Goal: Check status: Check status

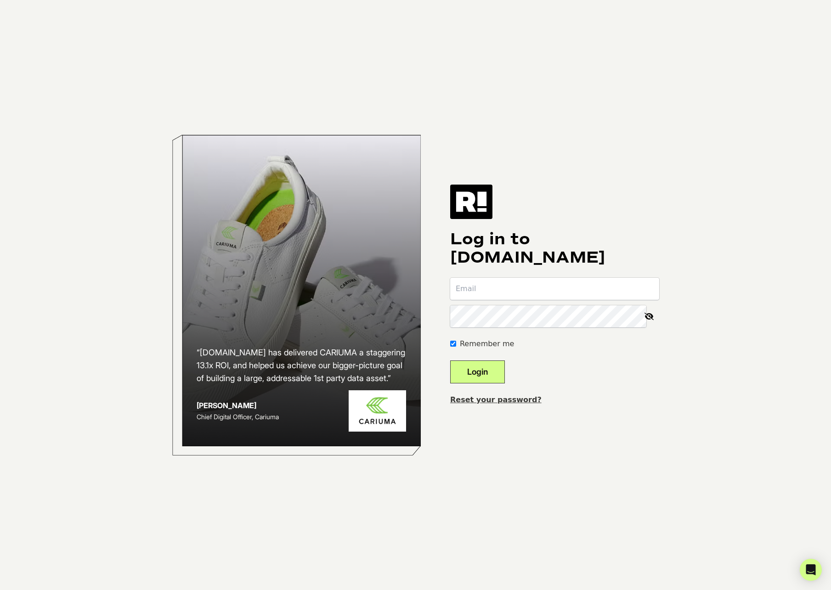
click at [519, 278] on input "email" at bounding box center [554, 289] width 209 height 22
type input "[EMAIL_ADDRESS][DOMAIN_NAME]"
click at [500, 368] on button "Login" at bounding box center [477, 372] width 55 height 23
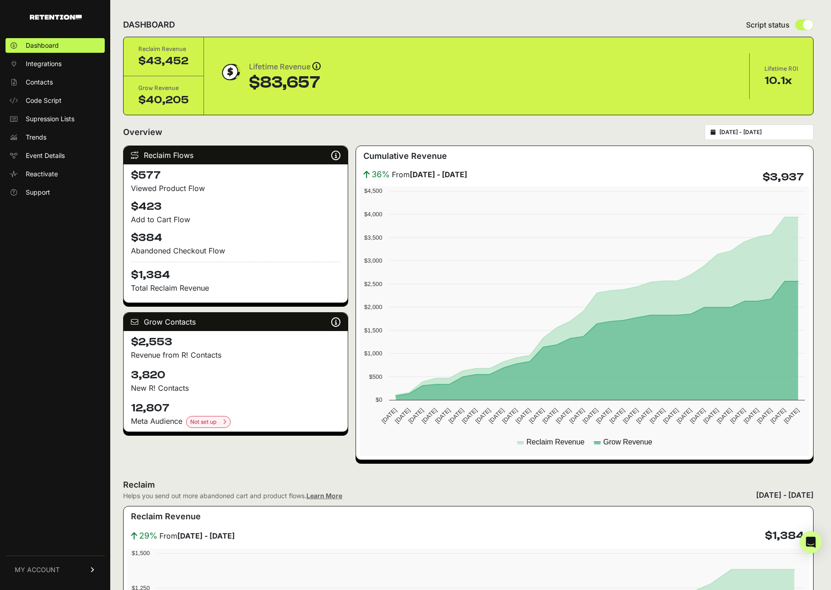
type input "2025-08-18"
type input "2025-09-17"
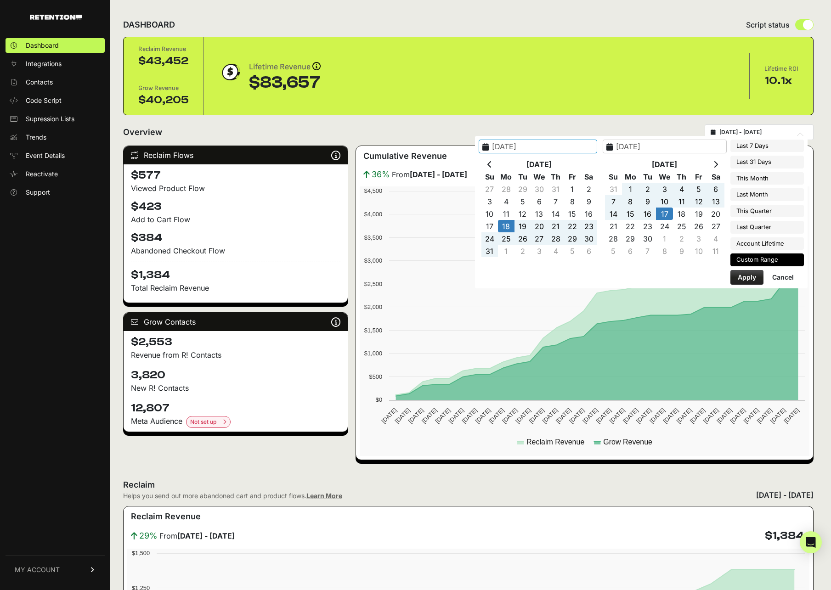
click at [748, 132] on input "2025-08-18 - 2025-09-17" at bounding box center [763, 132] width 88 height 7
type input "2025-08-01"
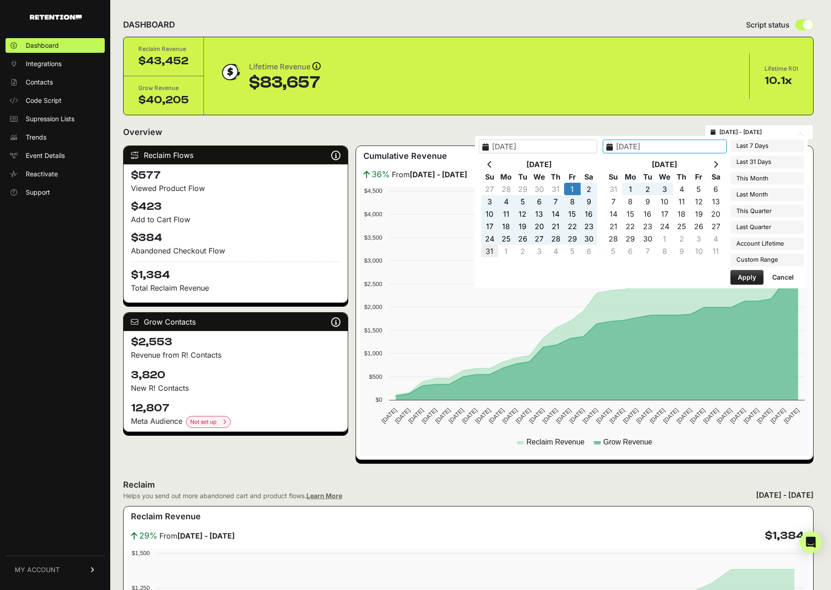
type input "2025-08-31"
type input "2025-08-01"
click at [749, 280] on button "Apply" at bounding box center [746, 277] width 33 height 15
type input "2025-08-01 - 2025-08-31"
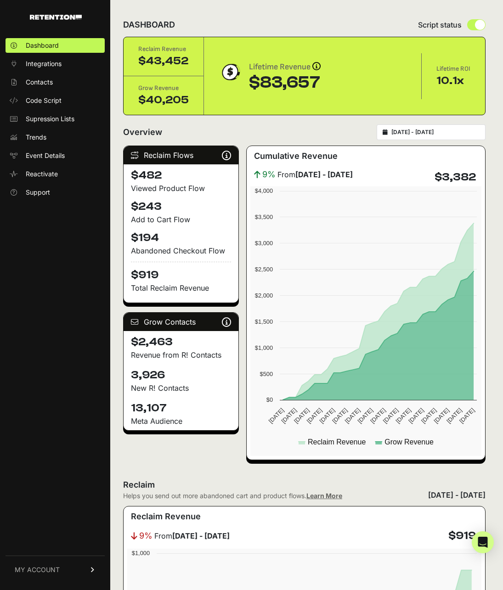
type input "2025-08-01"
type input "2025-08-31"
click at [437, 132] on input "2025-08-01 - 2025-08-31" at bounding box center [435, 132] width 88 height 7
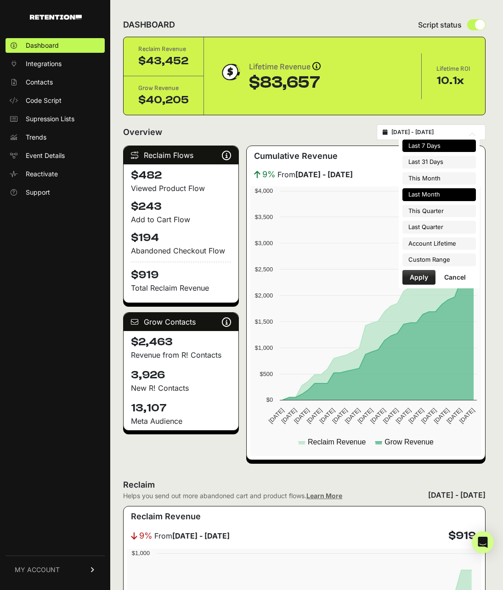
type input "2025-09-10"
type input "2025-09-16"
type input "2025-08-01"
type input "2025-08-31"
type input "2025-08-17"
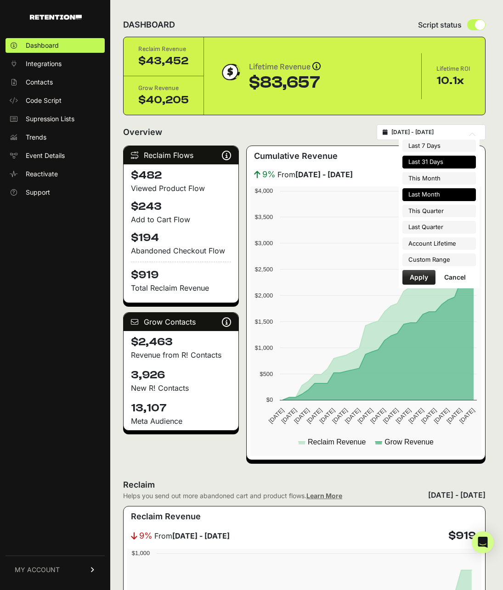
type input "2025-09-16"
type input "2025-08-01"
type input "2025-08-31"
type input "2025-09-01"
type input "2025-09-30"
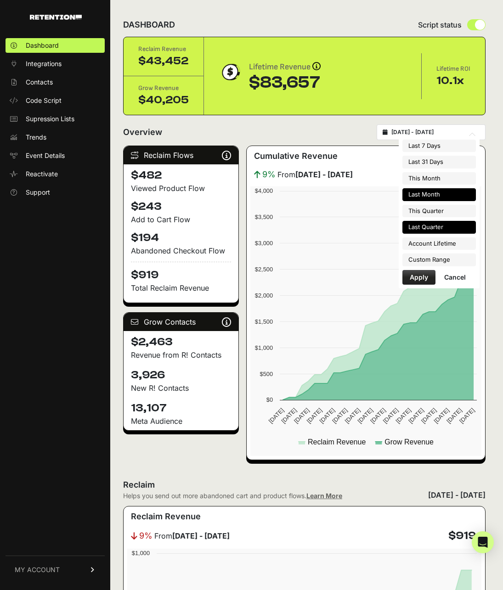
type input "2025-08-01"
type input "2025-08-31"
type input "2025-07-01"
type input "2025-09-30"
type input "2025-08-01"
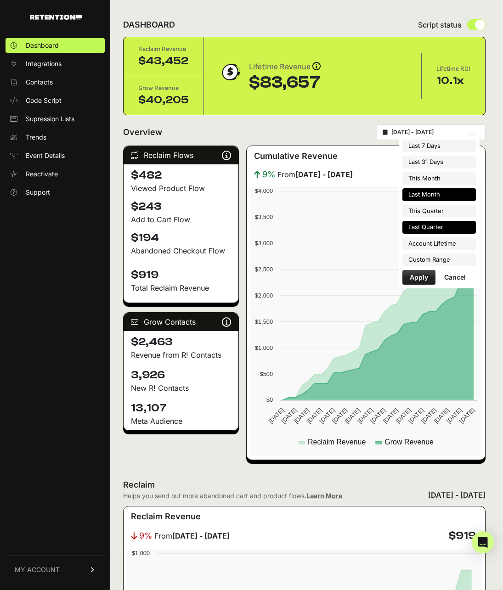
type input "2025-08-31"
type input "2025-04-01"
type input "2025-06-30"
type input "2025-08-01"
type input "2025-08-31"
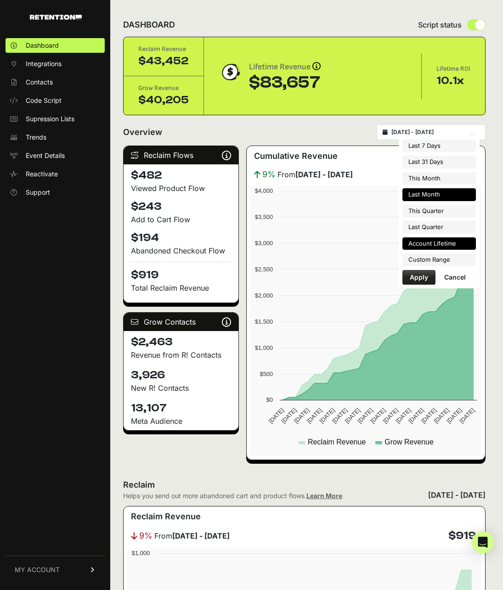
type input "2023-12-09"
type input "2025-09-16"
type input "2025-08-01"
type input "2025-08-31"
click at [435, 261] on li "Custom Range" at bounding box center [439, 260] width 74 height 13
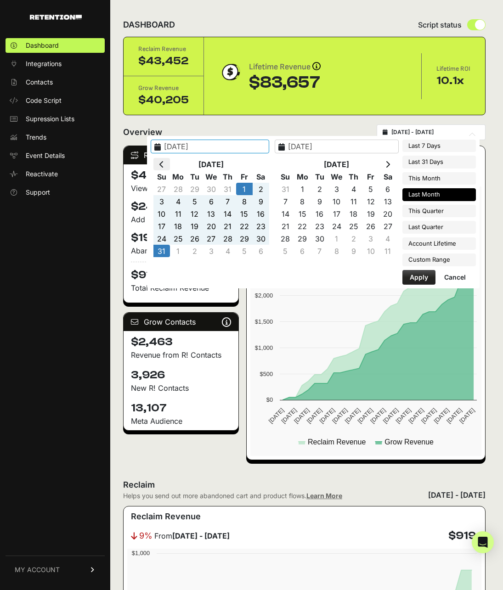
click at [170, 166] on th at bounding box center [161, 164] width 17 height 12
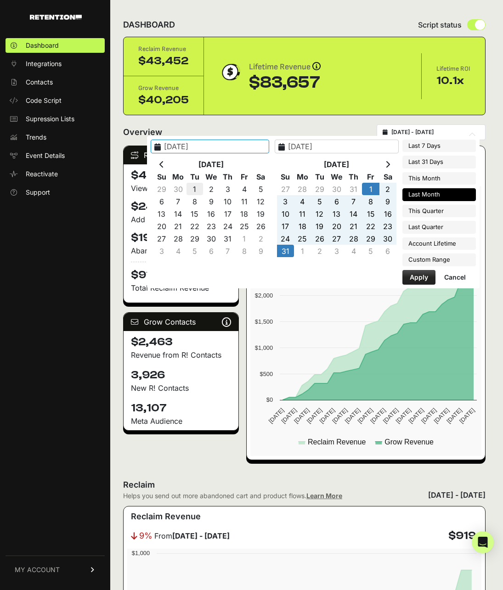
type input "2025-07-01"
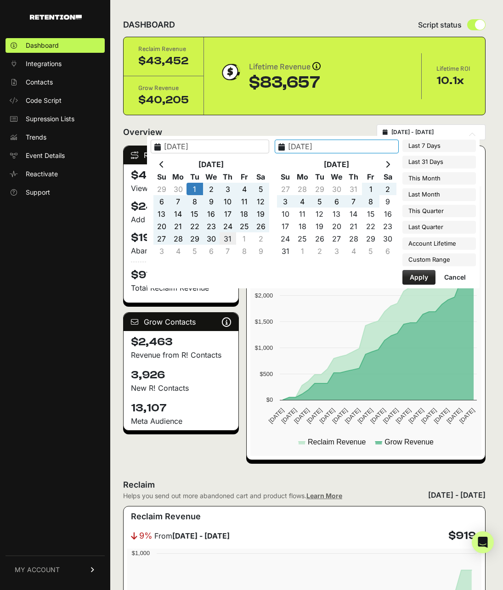
type input "2025-07-31"
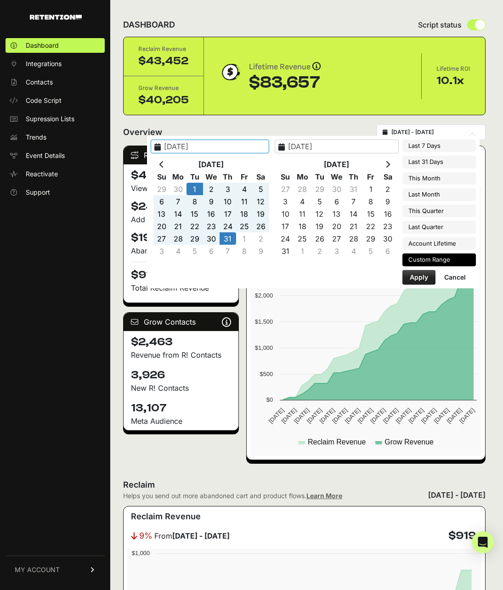
type input "[DATE]"
click at [419, 273] on button "Apply" at bounding box center [418, 277] width 33 height 15
type input "[DATE] - [DATE]"
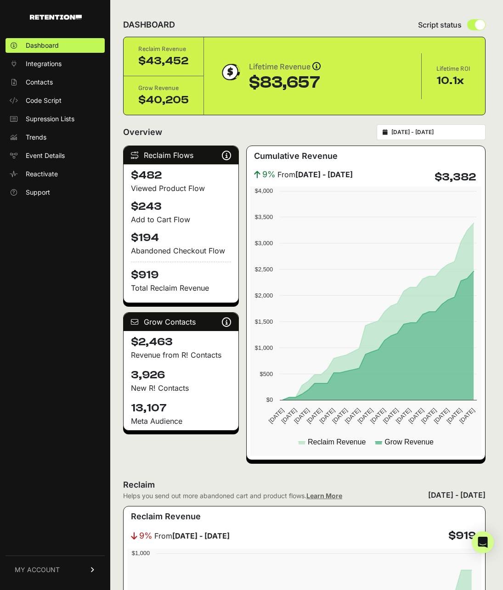
type input "[DATE]"
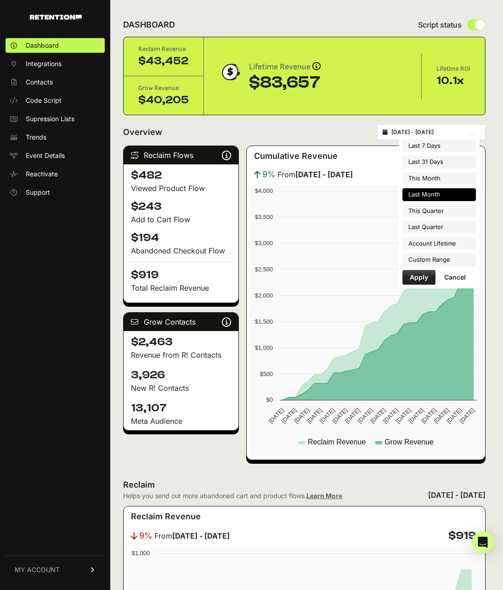
click at [426, 135] on input "[DATE] - [DATE]" at bounding box center [435, 132] width 88 height 7
type input "2025-09-10"
type input "2025-09-16"
type input "2025-08-01"
type input "2025-08-31"
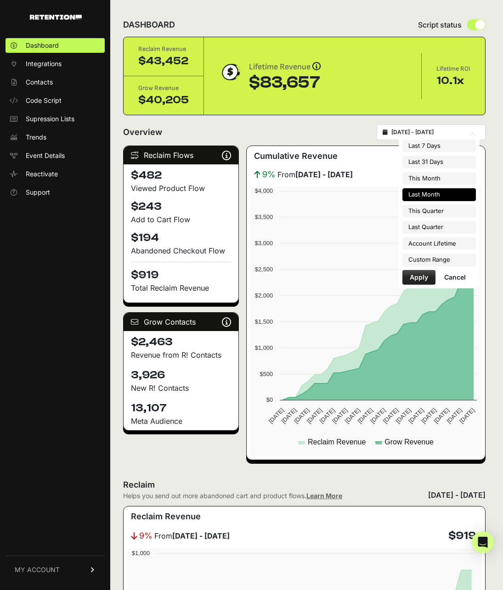
type input "2025-08-17"
type input "2025-09-16"
type input "2025-09-01"
type input "2025-09-30"
type input "2025-08-01"
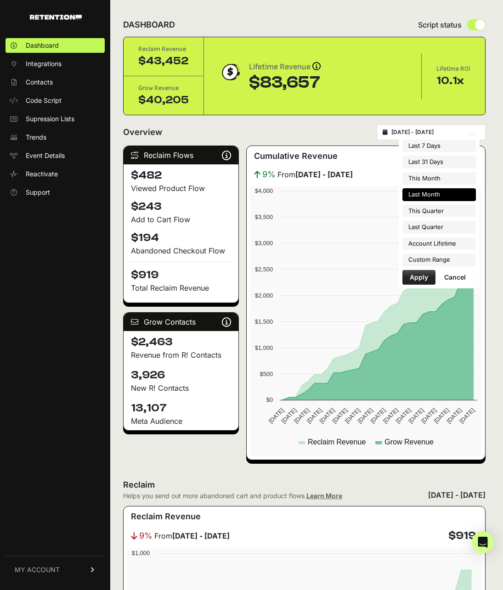
type input "2025-08-31"
type input "2025-07-01"
type input "2025-09-30"
type input "2025-08-01"
type input "2025-08-31"
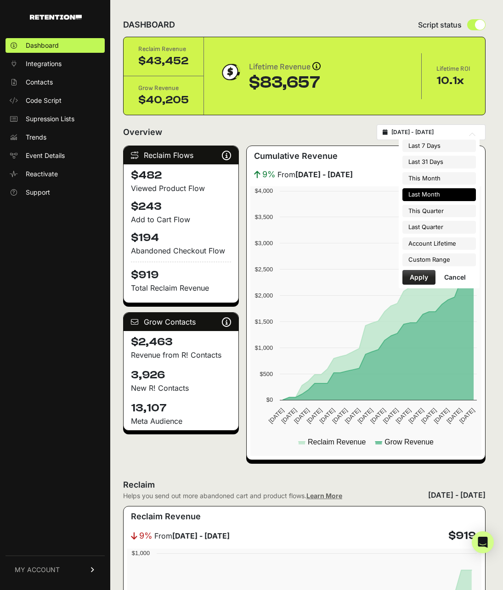
type input "2025-04-01"
type input "2025-06-30"
type input "2025-08-01"
type input "2025-08-31"
type input "2023-12-09"
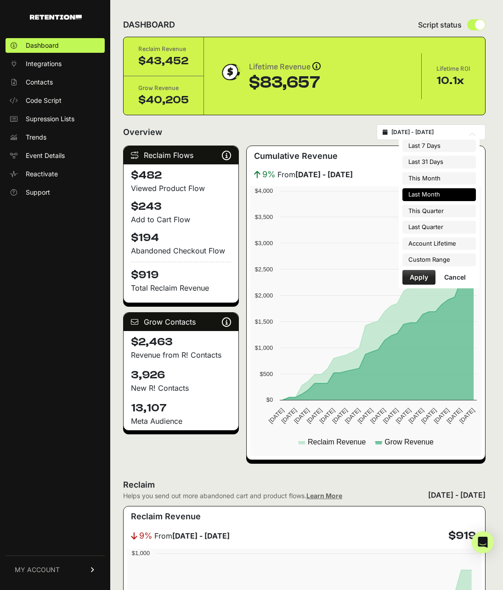
type input "2025-09-16"
type input "2025-08-01"
type input "2025-08-31"
click at [433, 255] on li "Custom Range" at bounding box center [439, 260] width 74 height 13
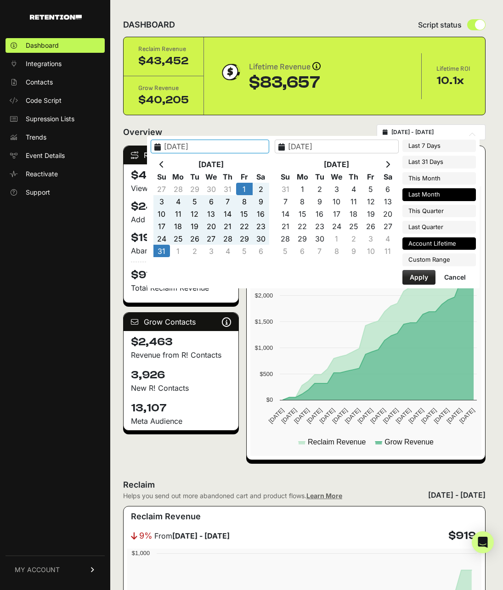
type input "2023-12-09"
type input "2025-09-16"
type input "2025-10-04"
type input "2025-08-31"
click at [164, 164] on icon at bounding box center [161, 164] width 5 height 7
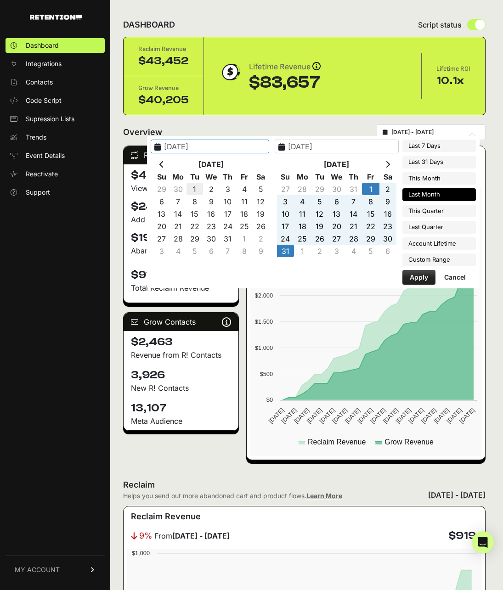
type input "2025-07-01"
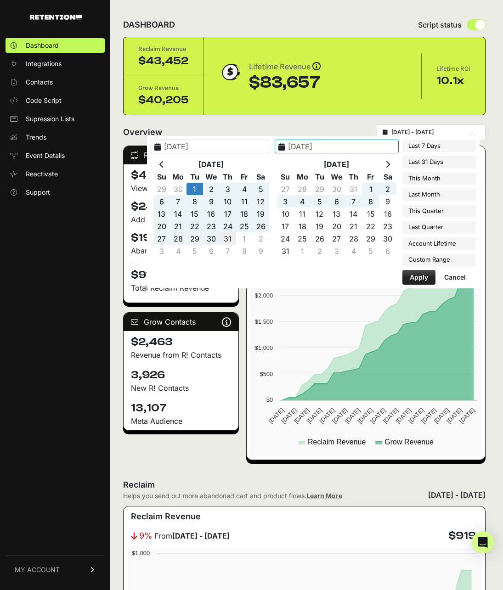
type input "2025-07-31"
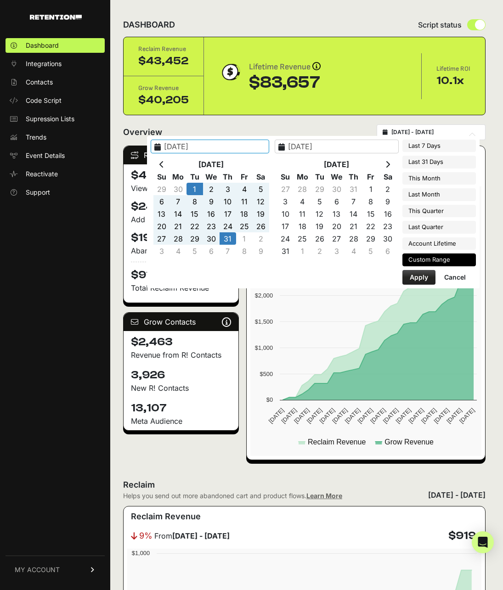
type input "2025-07-01"
click at [412, 278] on button "Apply" at bounding box center [418, 277] width 33 height 15
type input "[DATE] - [DATE]"
